Goal: Task Accomplishment & Management: Manage account settings

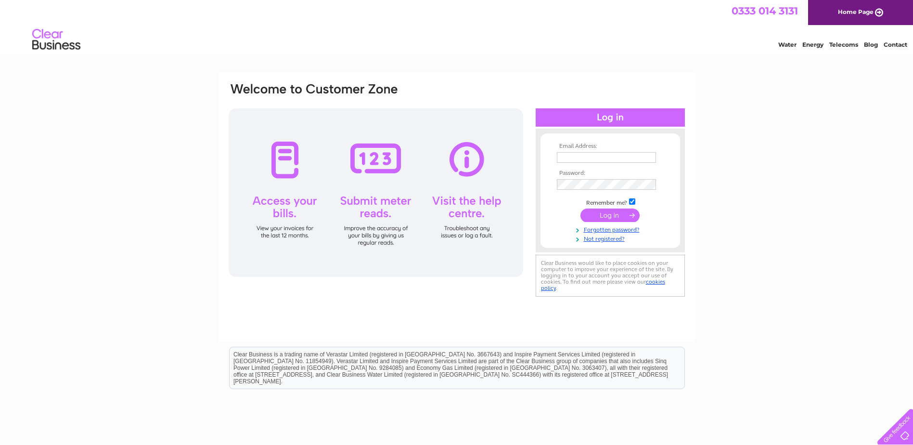
type input "[EMAIL_ADDRESS][DOMAIN_NAME]"
click at [610, 208] on td at bounding box center [610, 215] width 112 height 18
click at [610, 212] on input "submit" at bounding box center [609, 214] width 59 height 13
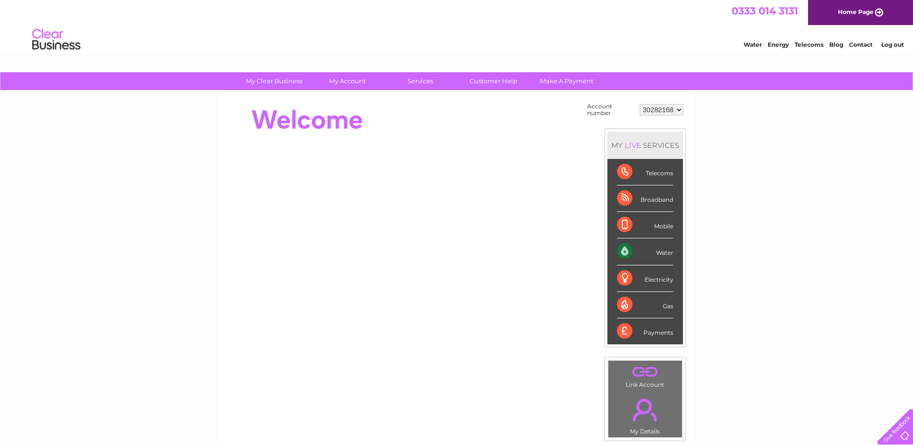
click at [667, 111] on select "30282168" at bounding box center [661, 110] width 44 height 12
click at [666, 106] on select "30282168" at bounding box center [661, 110] width 44 height 12
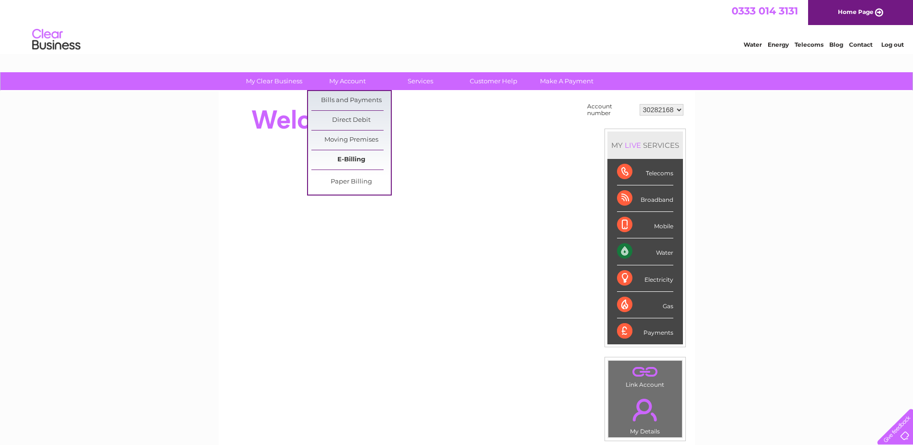
click at [347, 156] on link "E-Billing" at bounding box center [350, 159] width 79 height 19
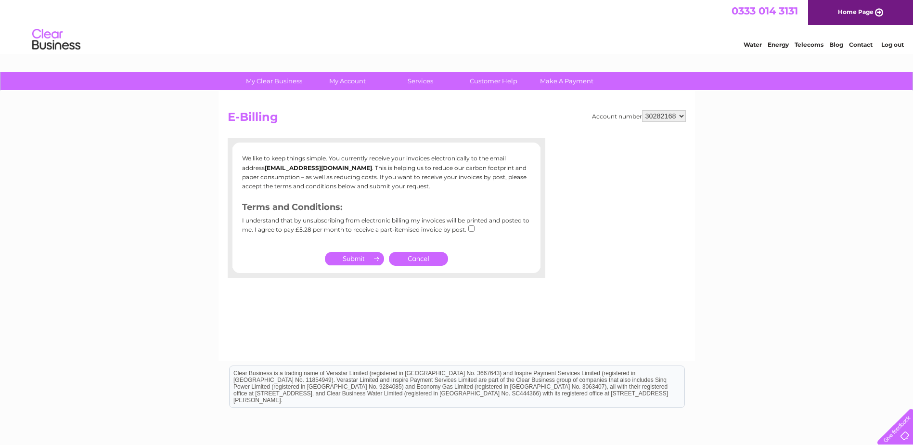
click at [363, 258] on input "submit" at bounding box center [354, 258] width 59 height 13
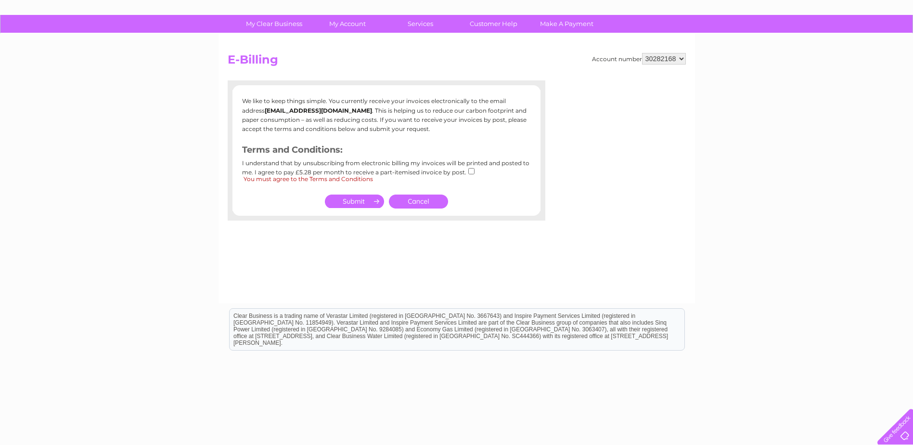
scroll to position [80, 0]
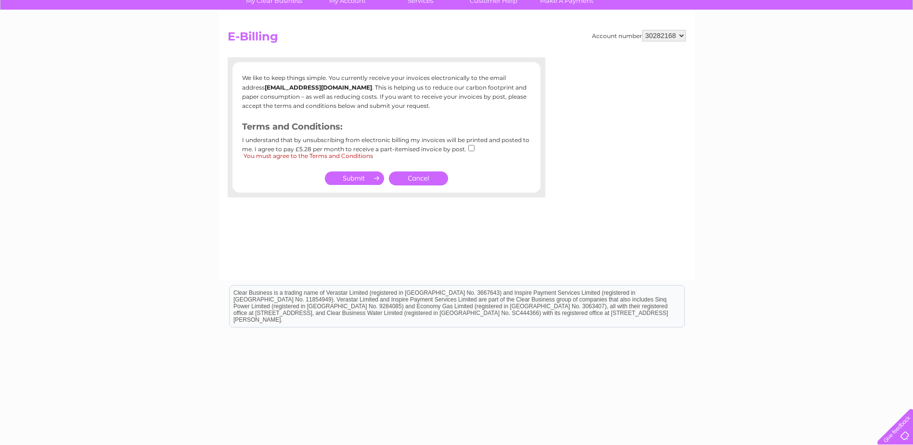
click at [410, 174] on link "Cancel" at bounding box center [418, 178] width 59 height 14
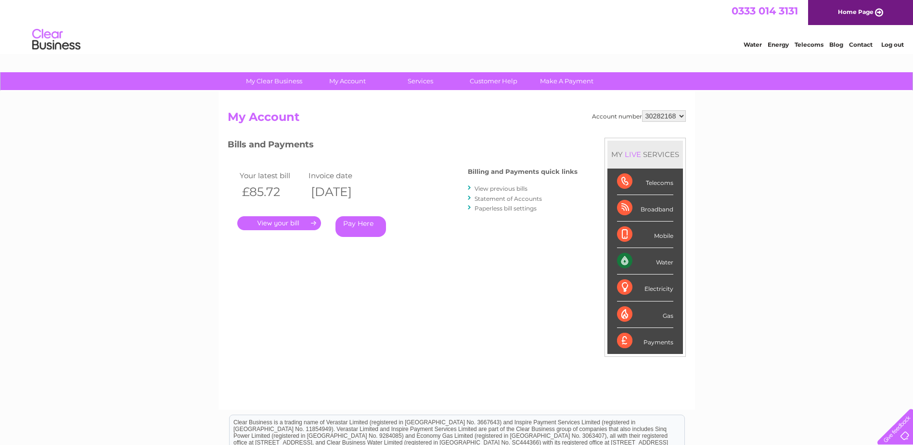
click at [280, 224] on link "." at bounding box center [279, 223] width 84 height 14
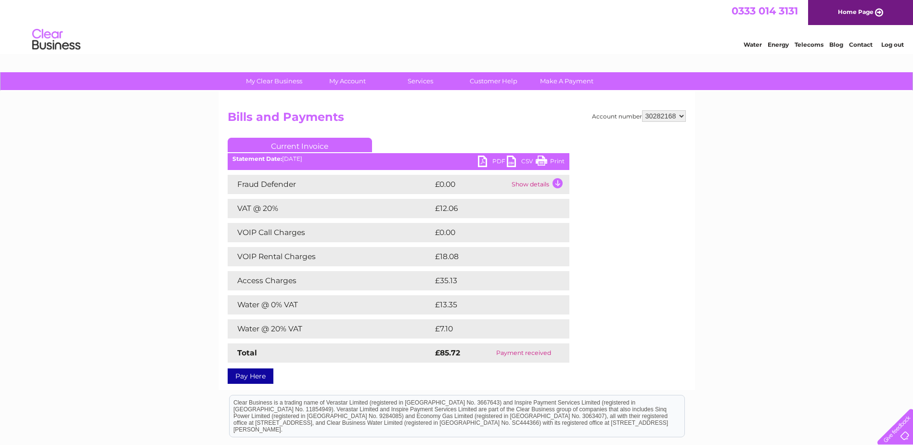
click at [489, 160] on link "PDF" at bounding box center [492, 162] width 29 height 14
click at [753, 248] on div "My Clear Business Login Details My Details My Preferences Link Account My Accou…" at bounding box center [456, 313] width 913 height 482
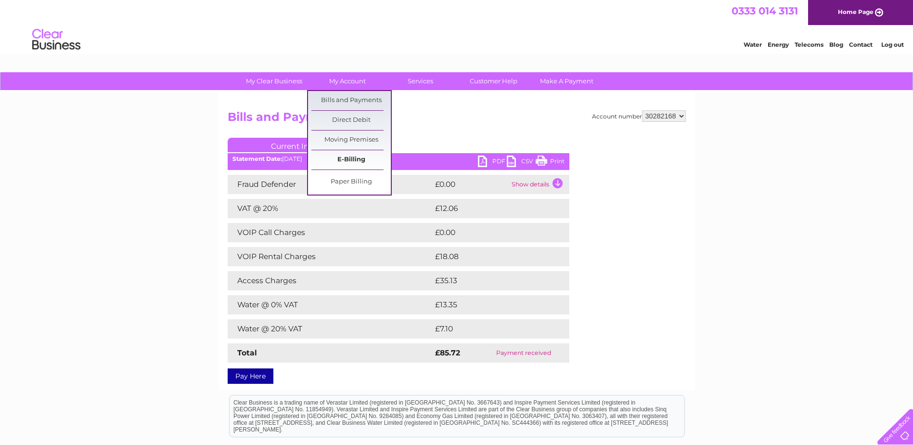
click at [343, 154] on link "E-Billing" at bounding box center [350, 159] width 79 height 19
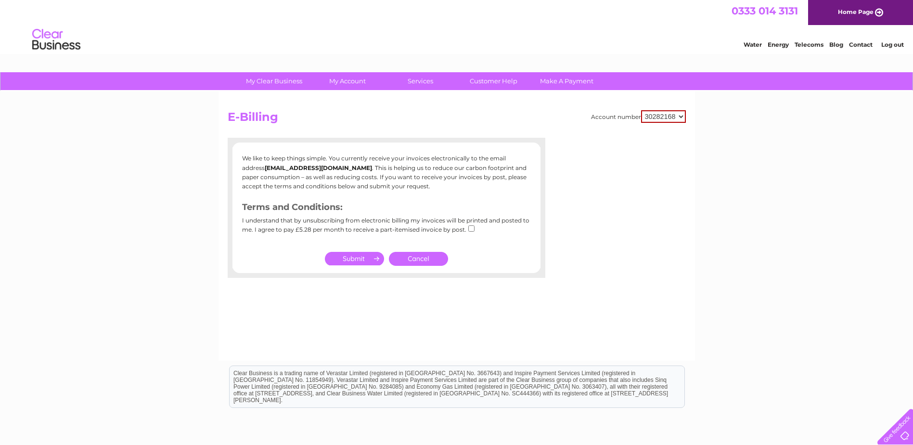
click at [420, 259] on link "Cancel" at bounding box center [418, 259] width 59 height 14
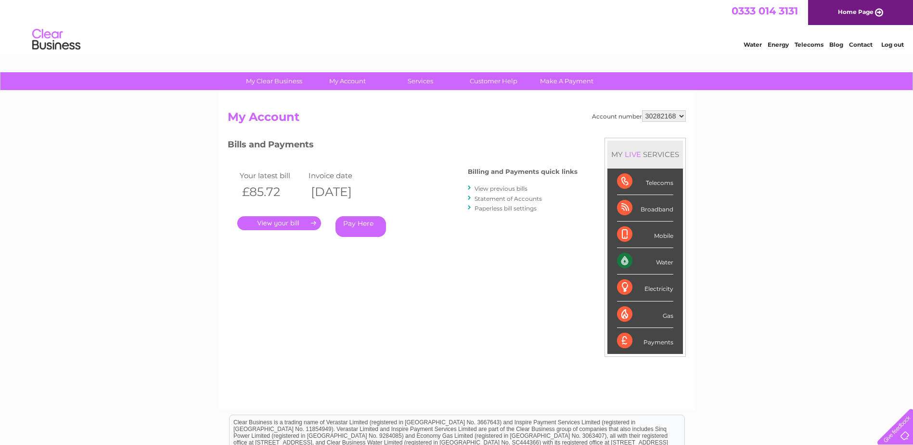
drag, startPoint x: 0, startPoint y: 0, endPoint x: 666, endPoint y: 119, distance: 676.5
click at [666, 119] on select "30282168" at bounding box center [664, 116] width 44 height 12
click at [666, 115] on select "30282168" at bounding box center [664, 116] width 44 height 12
click at [512, 188] on link "View previous bills" at bounding box center [500, 188] width 53 height 7
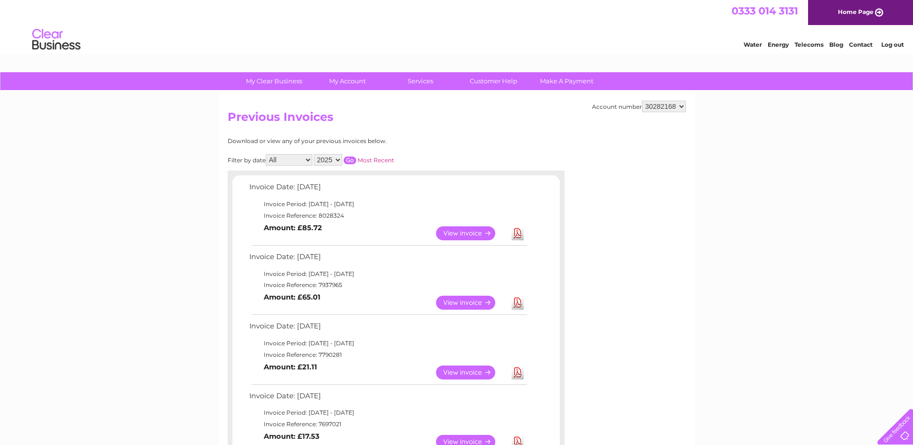
click at [456, 119] on h2 "Previous Invoices" at bounding box center [457, 119] width 458 height 18
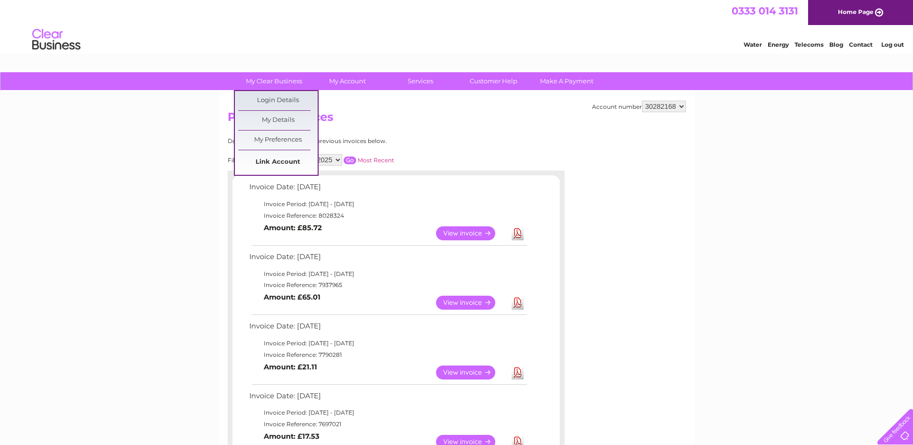
click at [275, 157] on link "Link Account" at bounding box center [277, 162] width 79 height 19
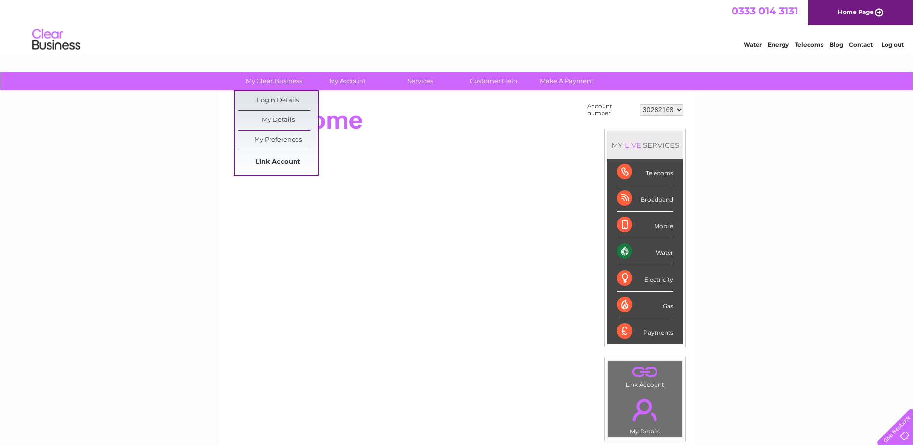
click at [269, 158] on link "Link Account" at bounding box center [277, 162] width 79 height 19
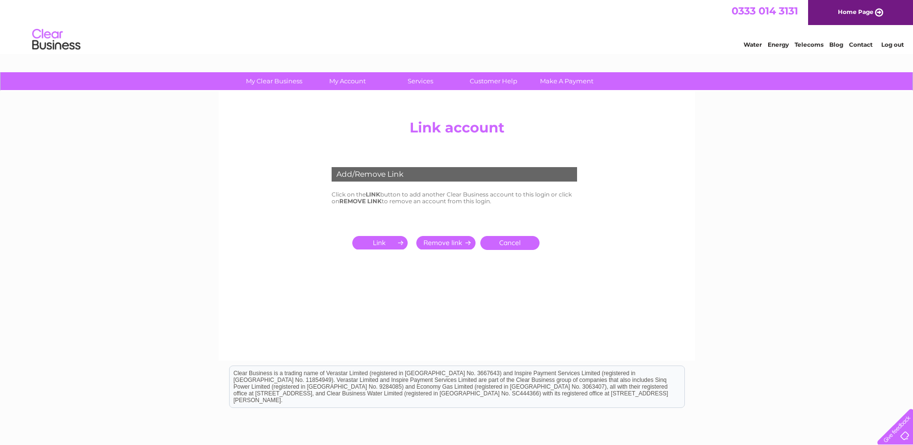
click at [401, 177] on div "Add/Remove Link" at bounding box center [453, 174] width 245 height 14
click at [397, 241] on input "submit" at bounding box center [381, 242] width 59 height 13
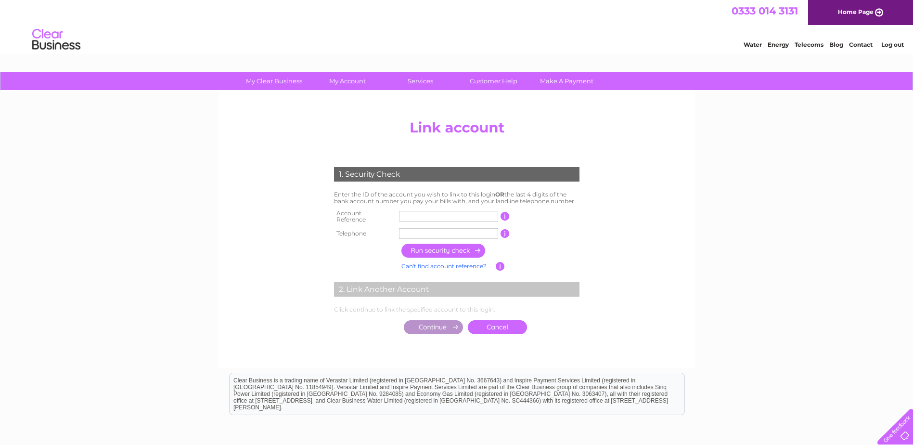
click at [434, 208] on td at bounding box center [448, 216] width 104 height 19
click at [434, 213] on input "text" at bounding box center [448, 216] width 99 height 11
type input "30322836"
click at [430, 228] on input "text" at bounding box center [448, 233] width 99 height 11
type input "01709437334"
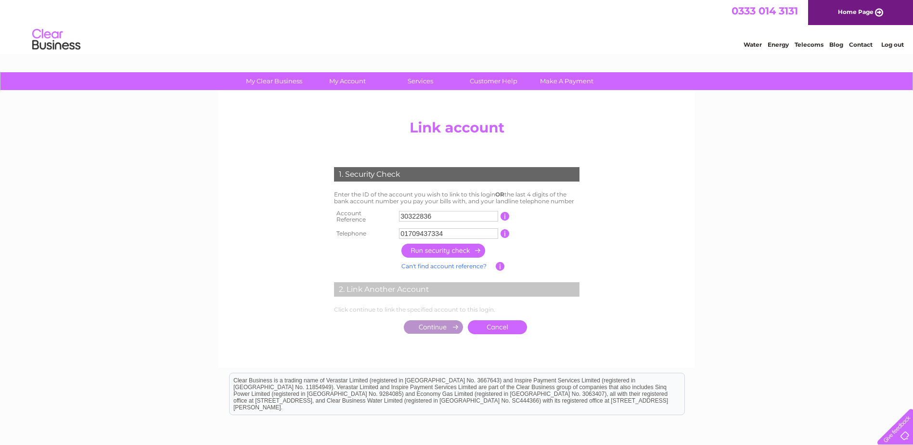
click at [450, 243] on input "button" at bounding box center [443, 250] width 85 height 14
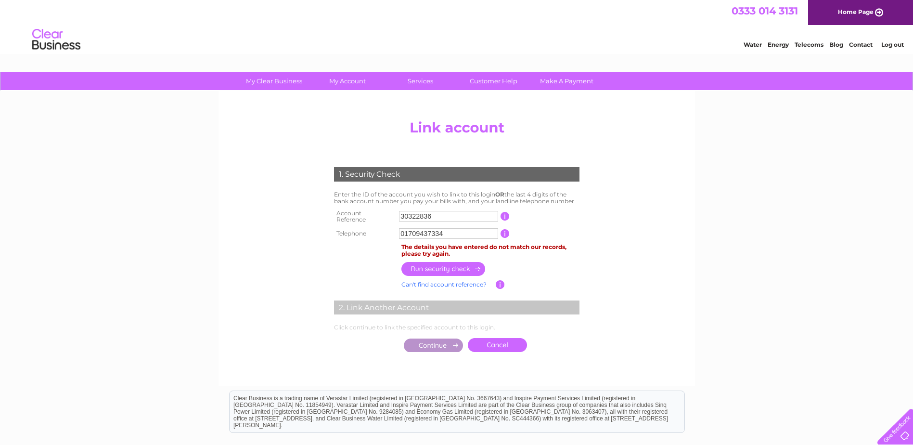
drag, startPoint x: 462, startPoint y: 229, endPoint x: 452, endPoint y: 229, distance: 10.1
click at [452, 229] on input "01709437334" at bounding box center [448, 233] width 99 height 11
click at [461, 264] on input "button" at bounding box center [443, 269] width 85 height 14
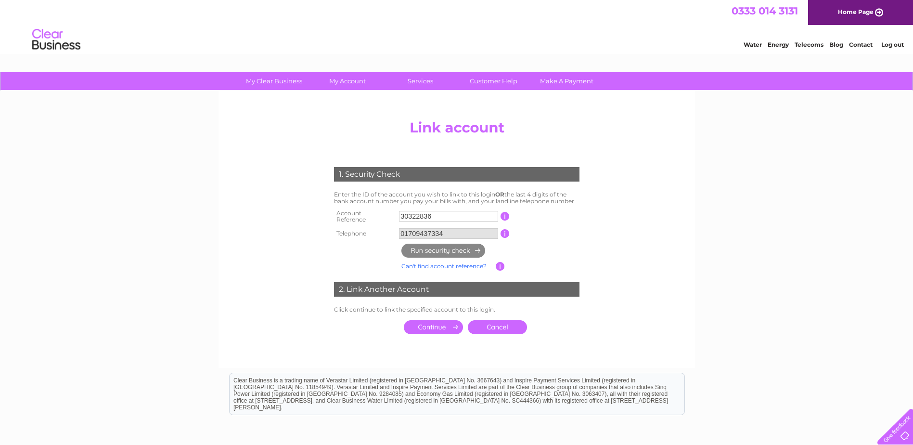
click at [433, 323] on input "submit" at bounding box center [433, 326] width 59 height 13
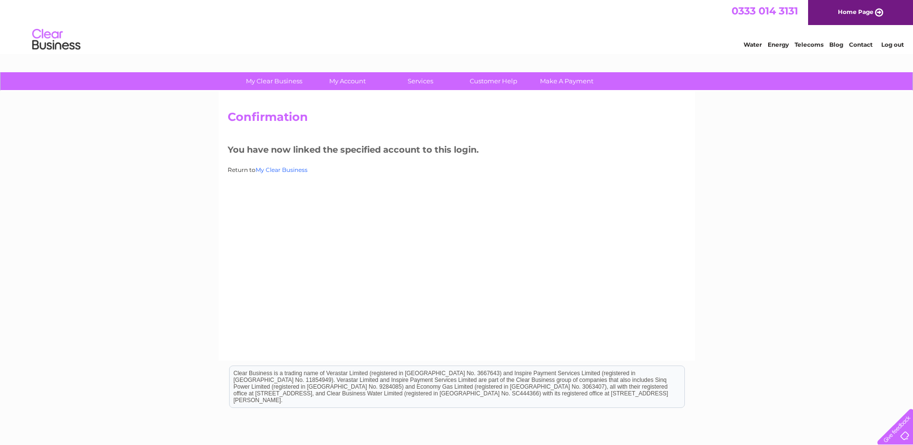
click at [270, 170] on link "My Clear Business" at bounding box center [281, 169] width 52 height 7
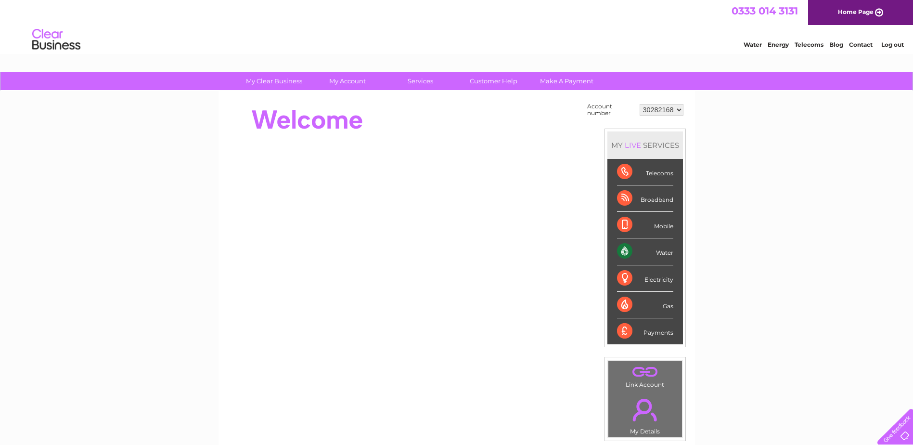
click at [644, 106] on select "30282168 30322836" at bounding box center [661, 110] width 44 height 12
click at [645, 106] on select "30282168 30322836" at bounding box center [661, 110] width 44 height 12
click at [647, 107] on select "30282168 30322836" at bounding box center [661, 110] width 44 height 12
click at [792, 150] on div "My Clear Business Login Details My Details My Preferences Link Account My Accou…" at bounding box center [456, 343] width 913 height 543
click at [658, 111] on select "30282168 30322836" at bounding box center [661, 110] width 44 height 12
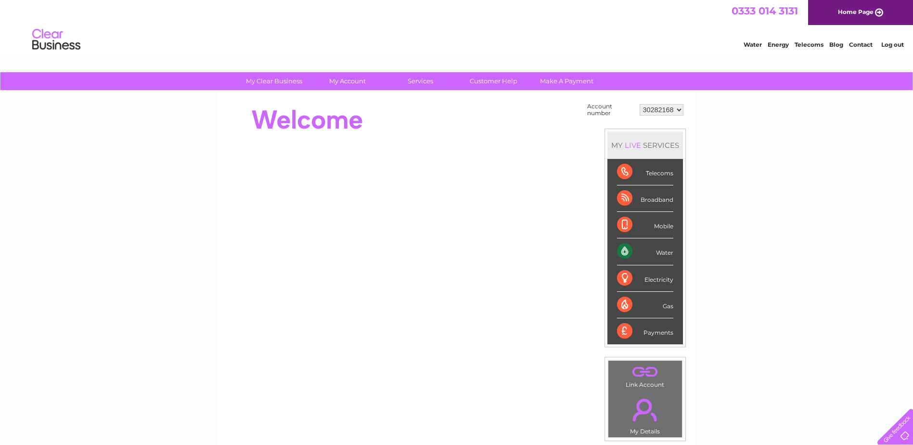
select select "30322836"
click at [639, 104] on select "30282168 30322836" at bounding box center [661, 110] width 44 height 12
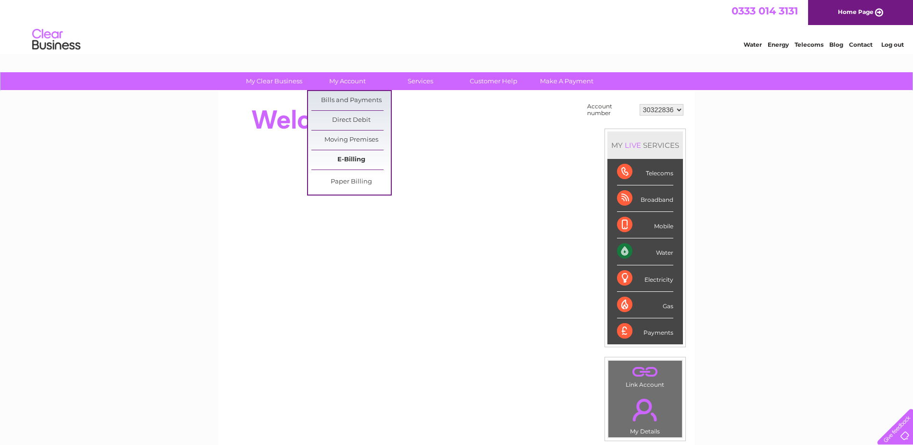
click at [344, 156] on link "E-Billing" at bounding box center [350, 159] width 79 height 19
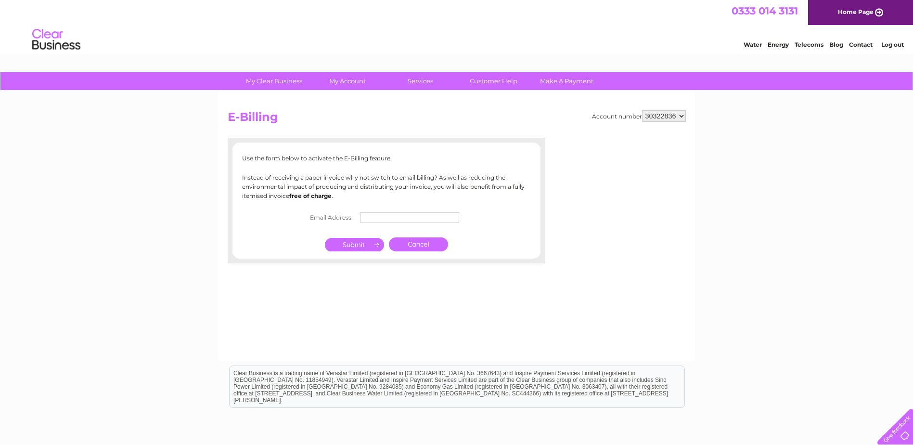
click at [412, 240] on link "Cancel" at bounding box center [418, 244] width 59 height 14
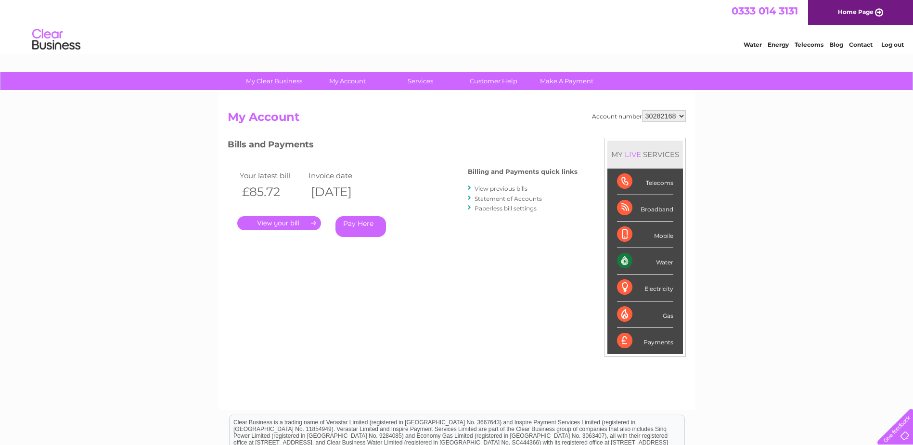
click at [645, 119] on select "30282168 30322836" at bounding box center [664, 116] width 44 height 12
select select "30322836"
click at [642, 110] on select "30282168 30322836" at bounding box center [664, 116] width 44 height 12
click at [888, 44] on link "Log out" at bounding box center [892, 44] width 23 height 7
